Goal: Find specific page/section: Find specific page/section

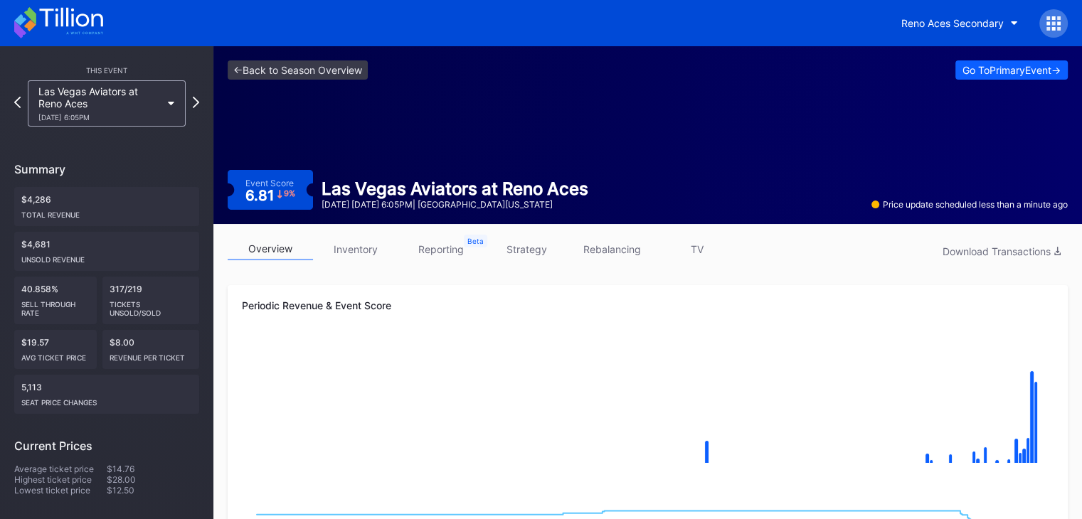
click at [89, 35] on icon at bounding box center [58, 22] width 89 height 31
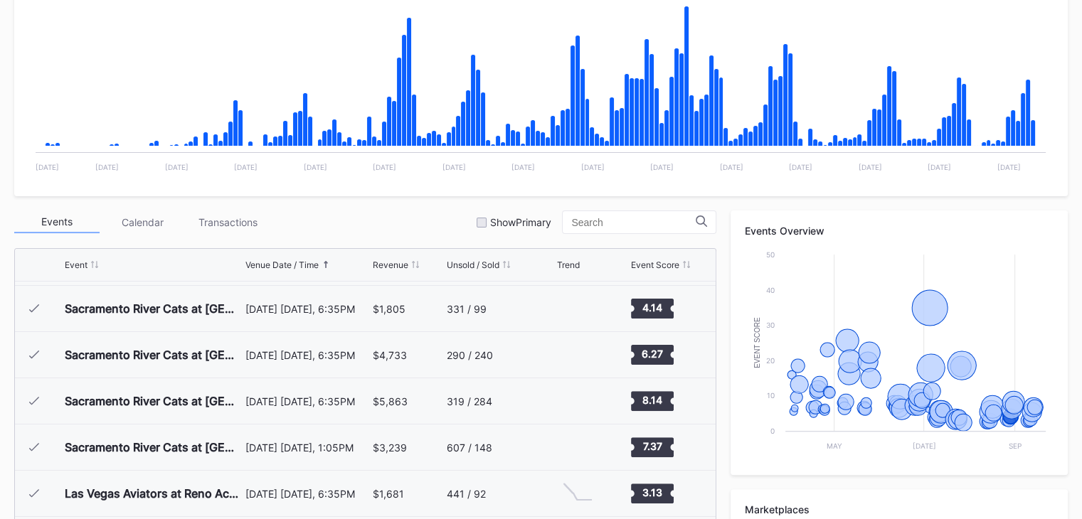
scroll to position [555, 0]
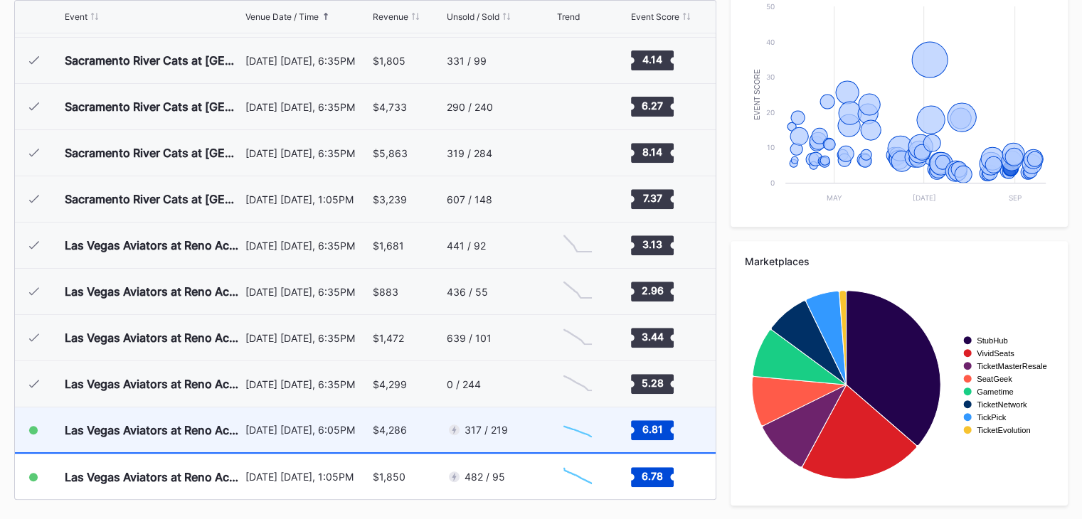
click at [516, 436] on div "317 / 219" at bounding box center [500, 430] width 106 height 45
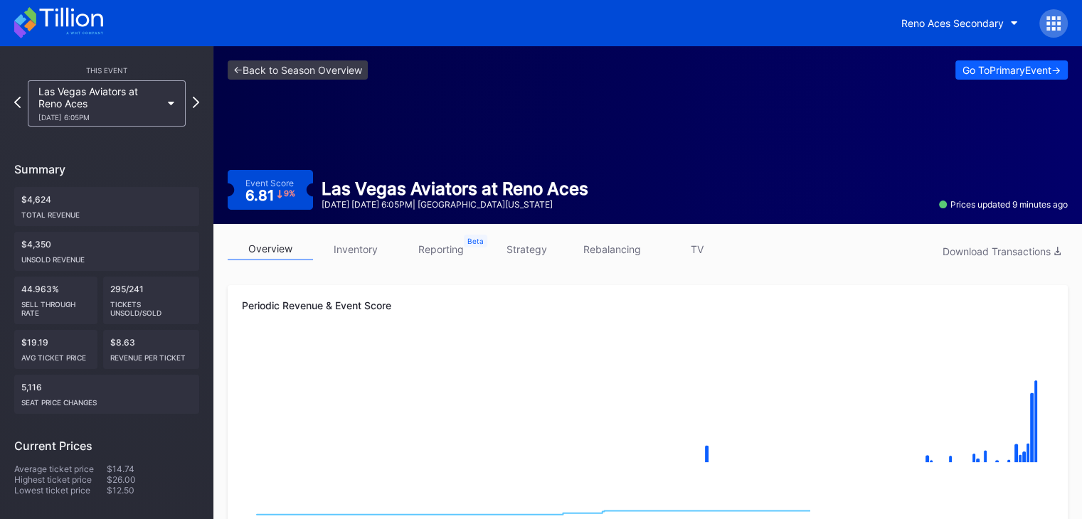
click at [54, 14] on icon at bounding box center [58, 22] width 89 height 31
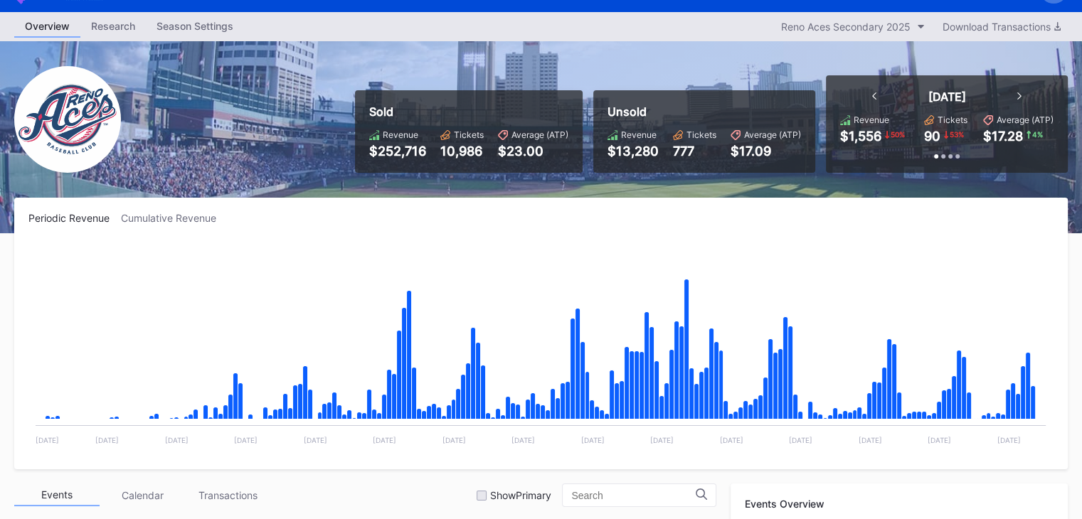
scroll to position [32, 0]
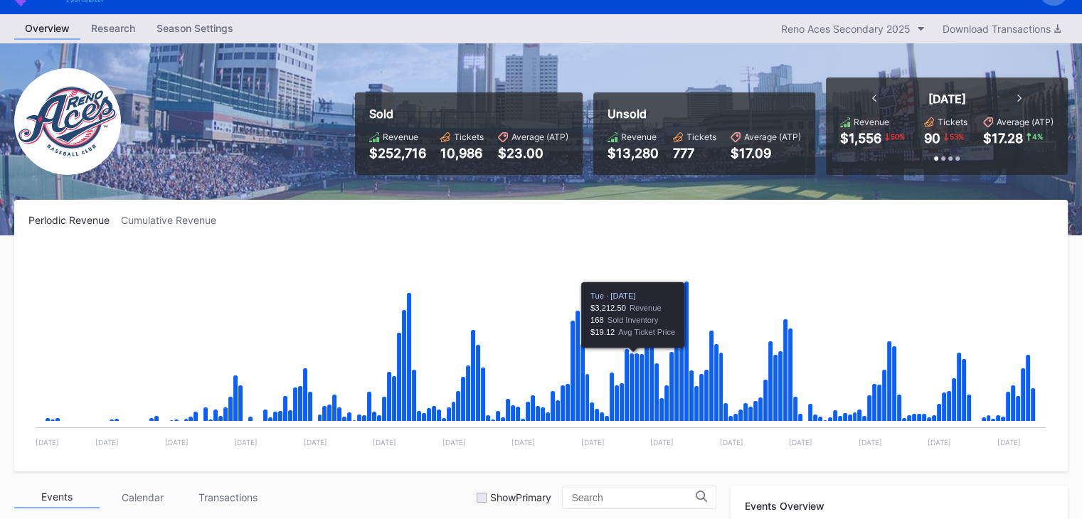
drag, startPoint x: 206, startPoint y: 169, endPoint x: 234, endPoint y: 282, distance: 116.6
click at [234, 282] on div "Overview Research Season Settings Reno Aces Secondary 2025 Download Transaction…" at bounding box center [541, 528] width 1082 height 1029
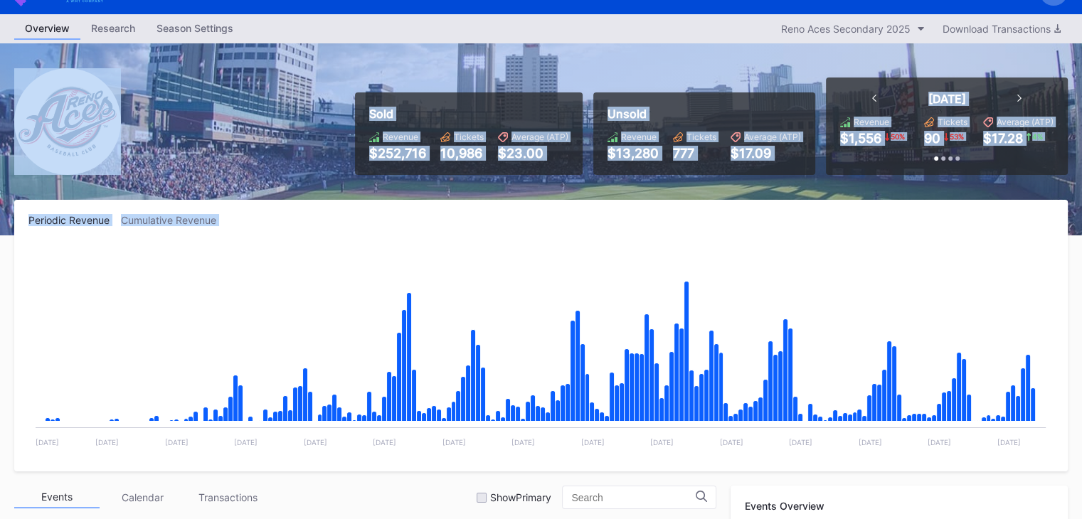
click at [373, 207] on div "Periodic Revenue Cumulative Revenue Created with Highcharts 11.2.0 Chart title …" at bounding box center [540, 336] width 1053 height 272
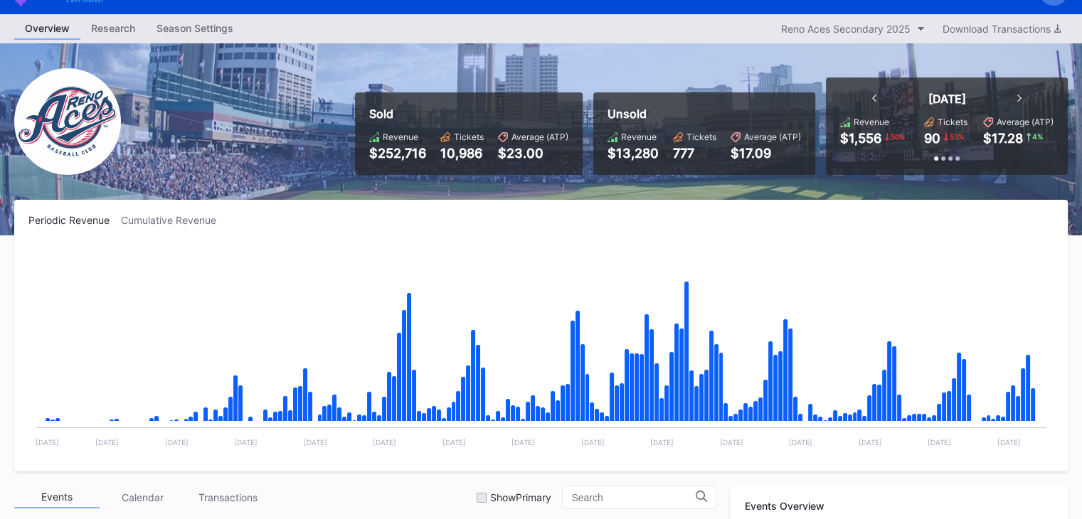
scroll to position [555, 0]
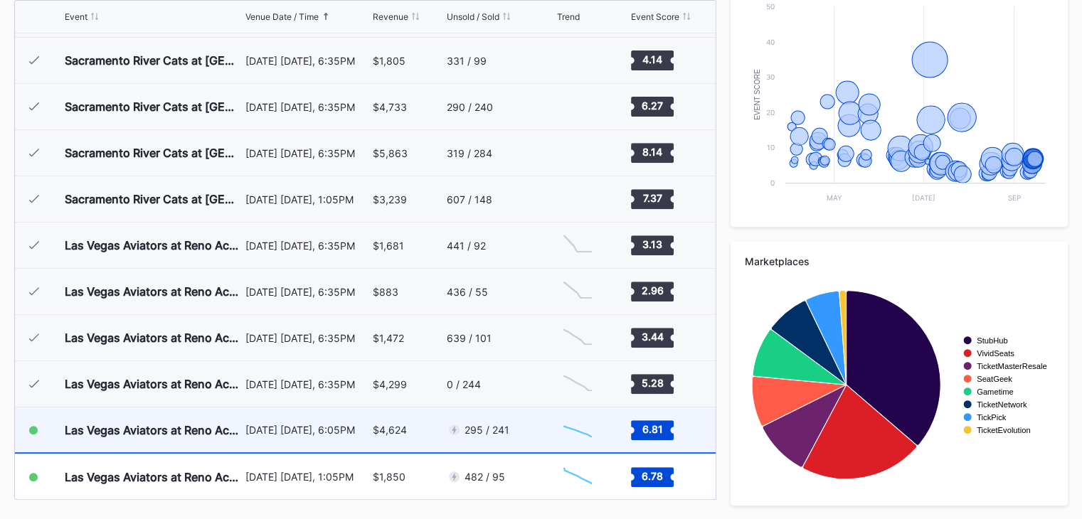
click at [535, 435] on div "295 / 241" at bounding box center [500, 430] width 106 height 45
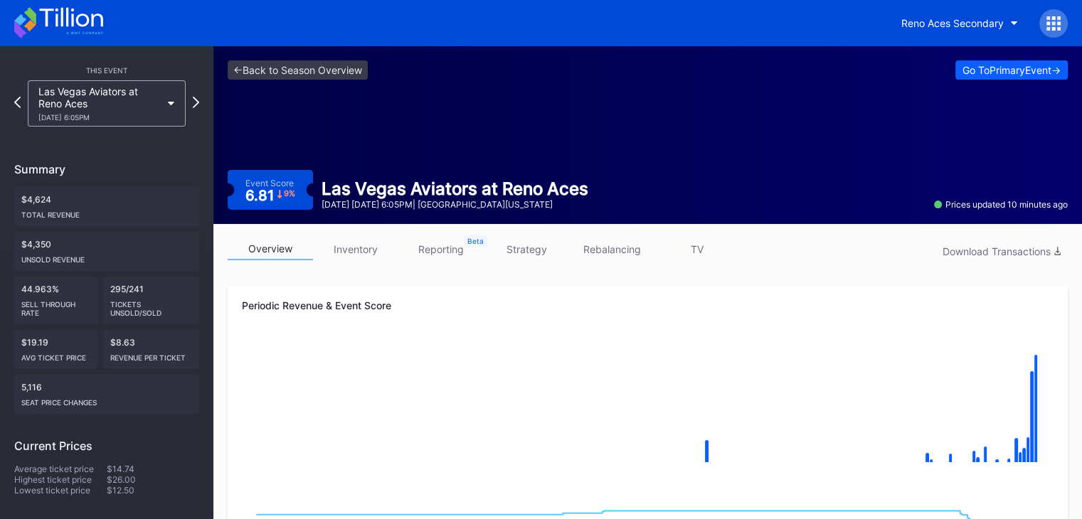
click at [54, 15] on icon at bounding box center [58, 22] width 89 height 31
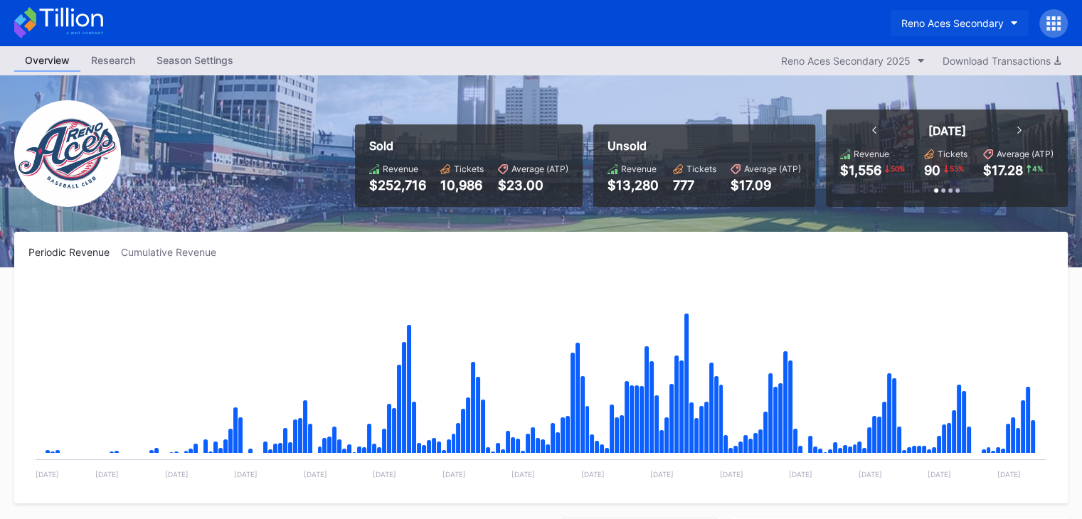
click at [979, 26] on div "Reno Aces Secondary" at bounding box center [952, 23] width 102 height 12
click at [860, 60] on div "Reno Aces Secondary 2025" at bounding box center [845, 61] width 129 height 12
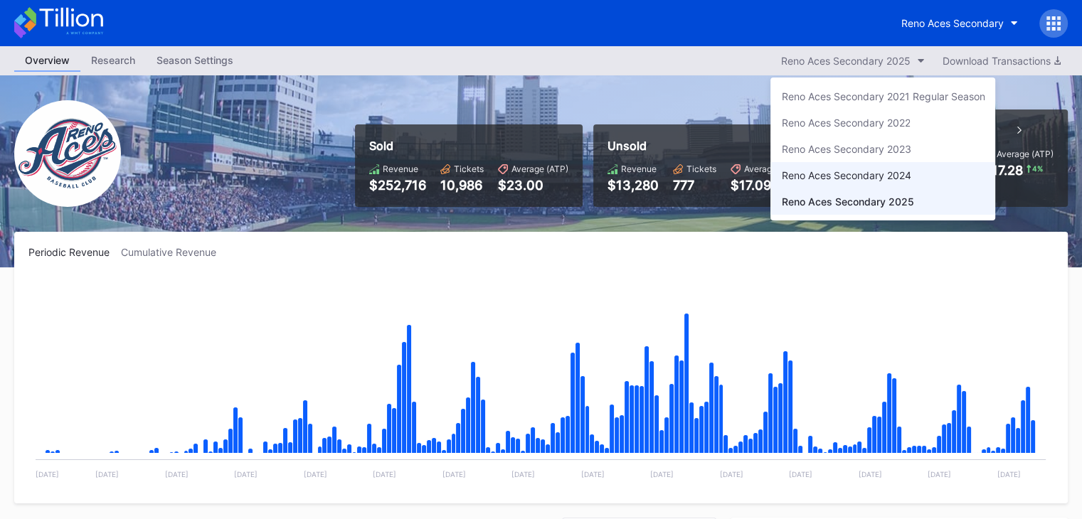
click at [889, 166] on div "Reno Aces Secondary 2024" at bounding box center [882, 175] width 225 height 26
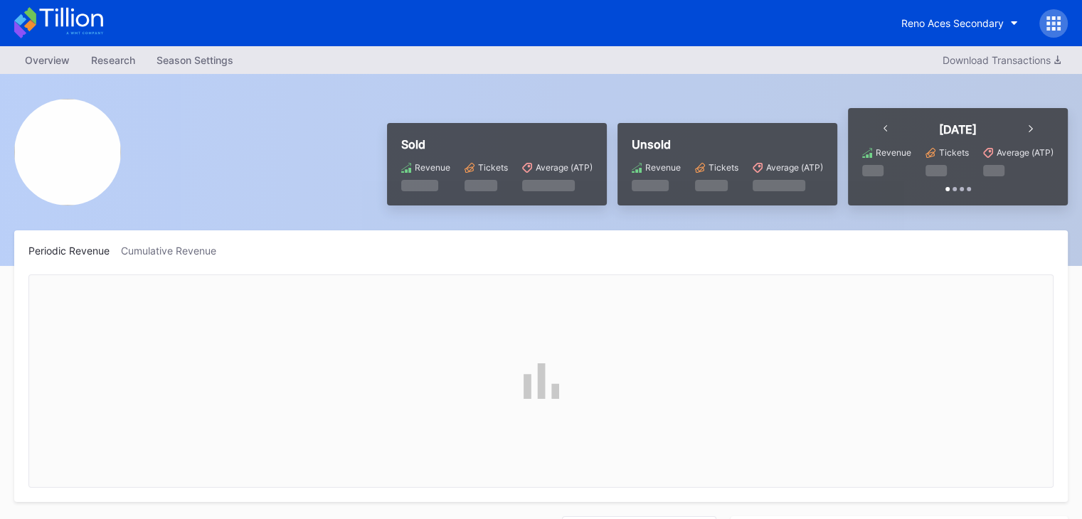
scroll to position [447, 0]
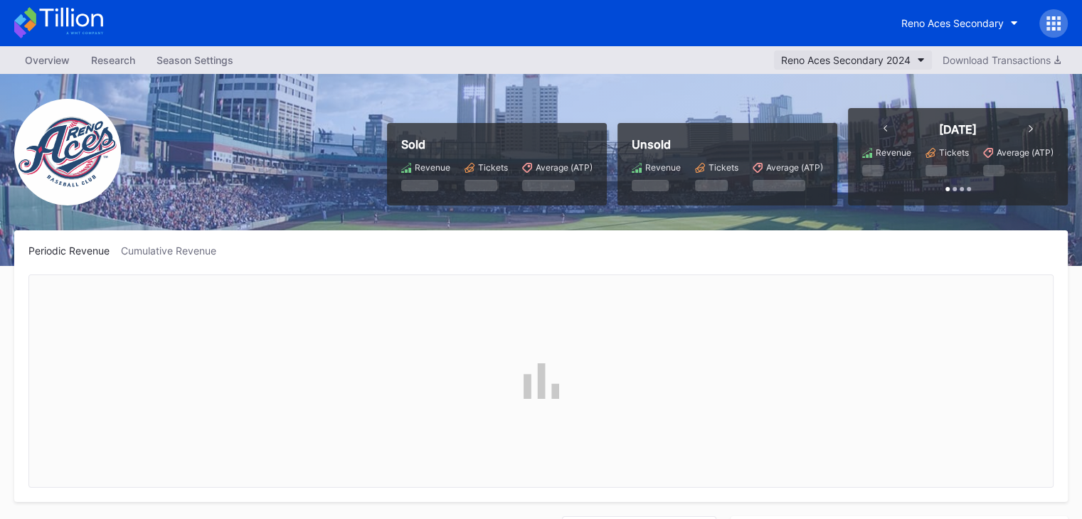
click at [870, 59] on div "Reno Aces Secondary 2024" at bounding box center [845, 60] width 129 height 12
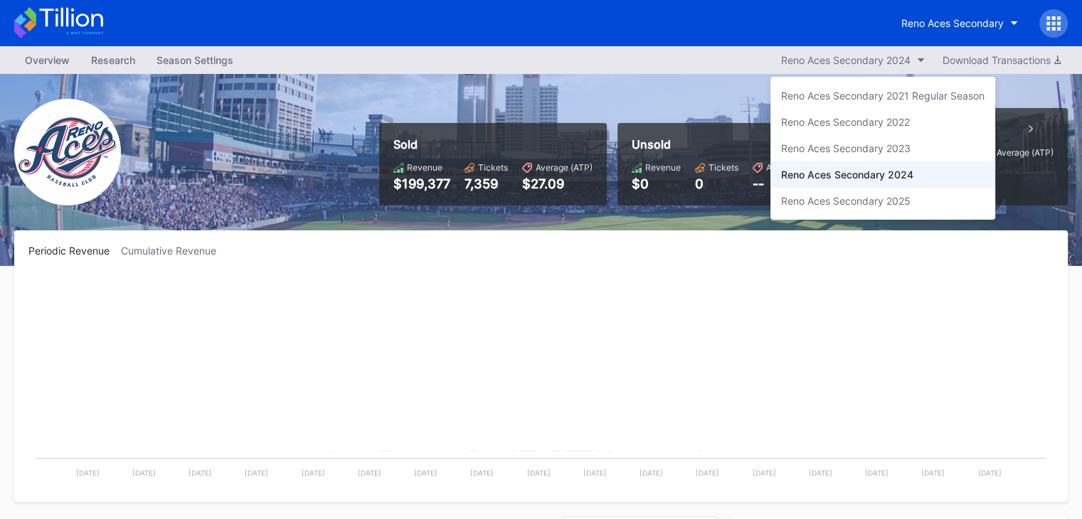
click at [871, 193] on div "Reno Aces Secondary 2025" at bounding box center [882, 201] width 225 height 26
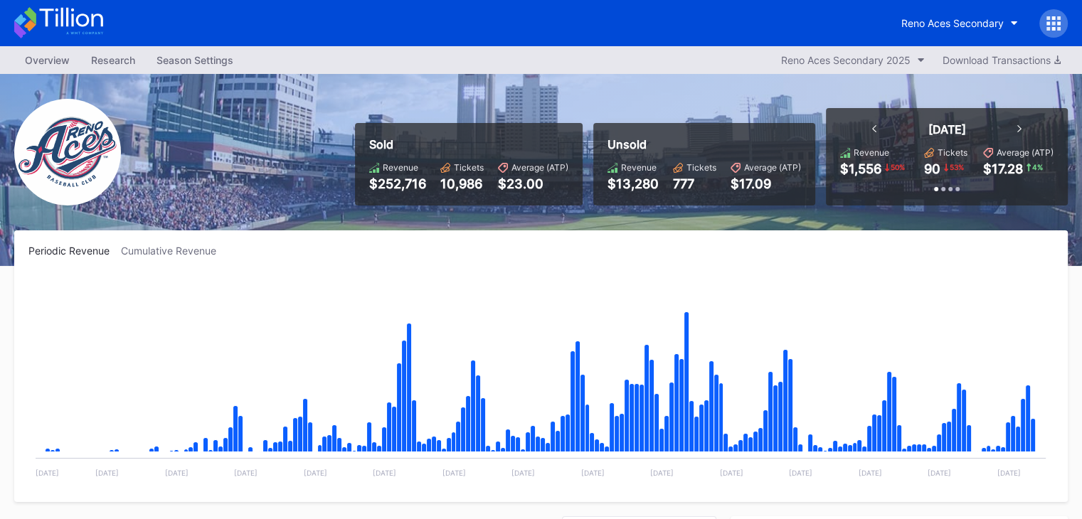
scroll to position [3047, 0]
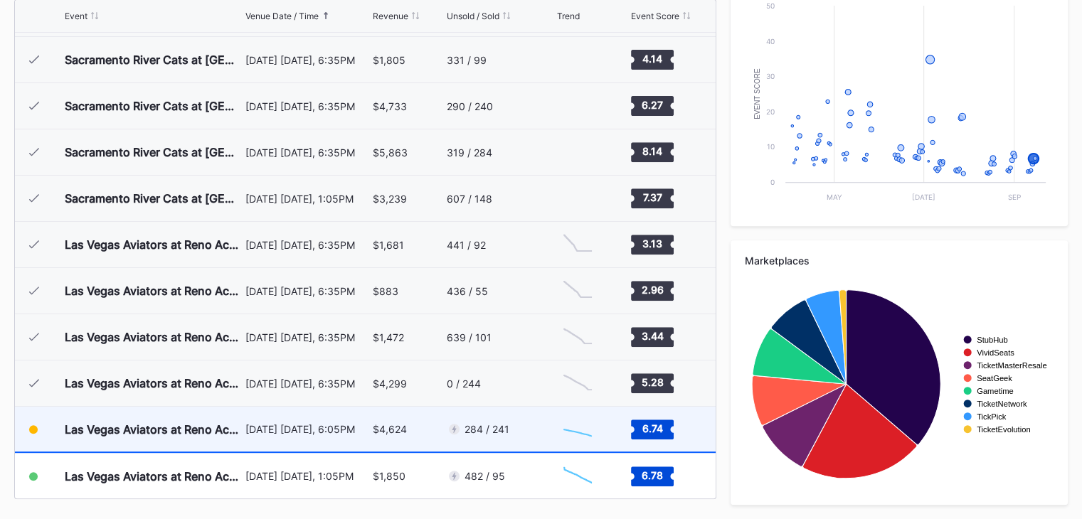
click at [519, 425] on div "284 / 241" at bounding box center [500, 429] width 106 height 45
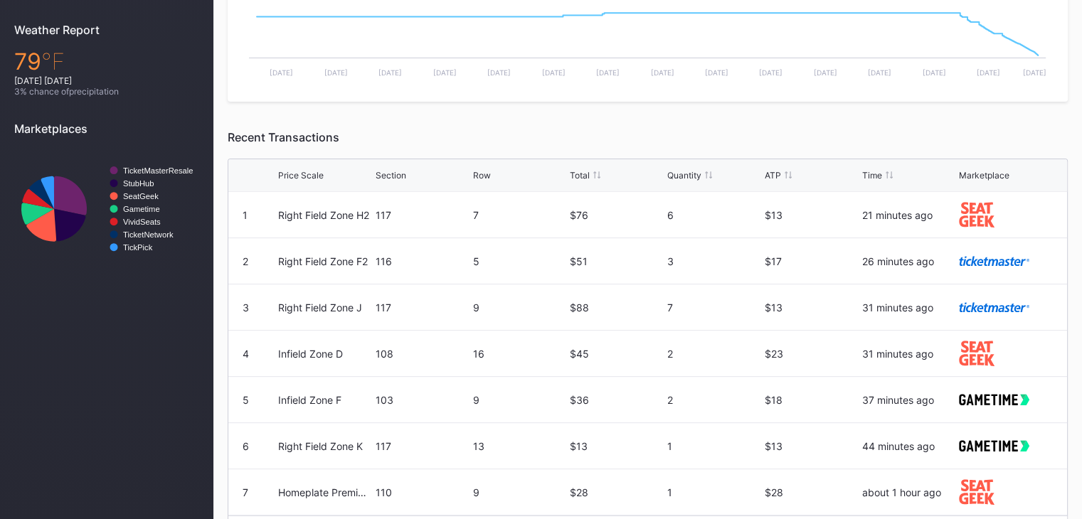
scroll to position [501, 0]
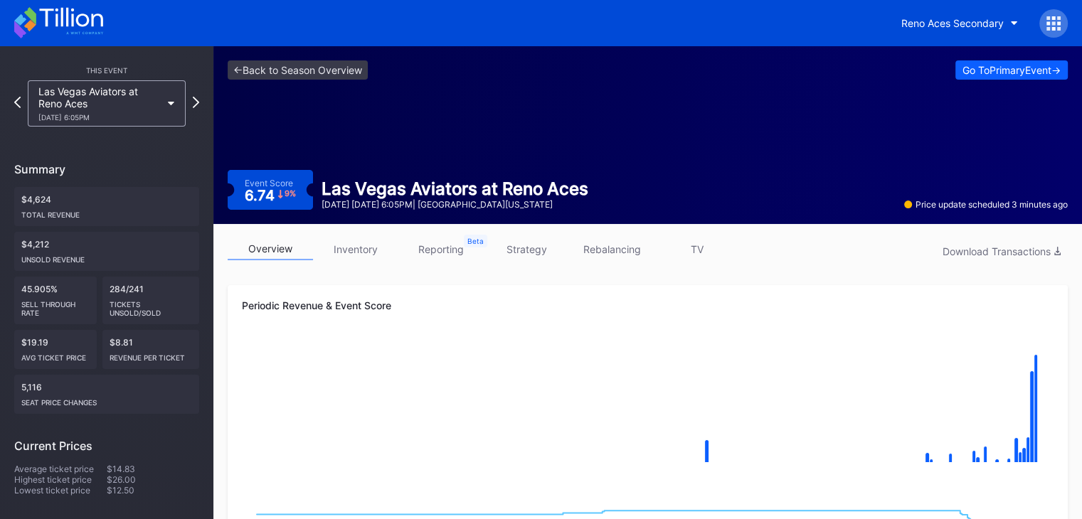
click at [50, 3] on div "Reno Aces Secondary" at bounding box center [541, 23] width 1082 height 46
click at [58, 19] on icon at bounding box center [58, 22] width 89 height 31
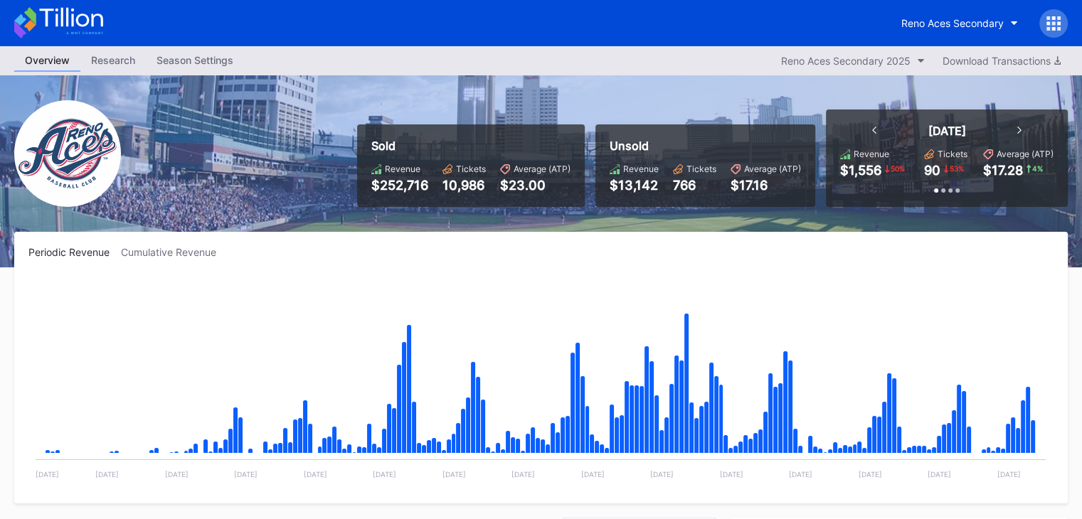
scroll to position [3047, 0]
